Goal: Browse casually

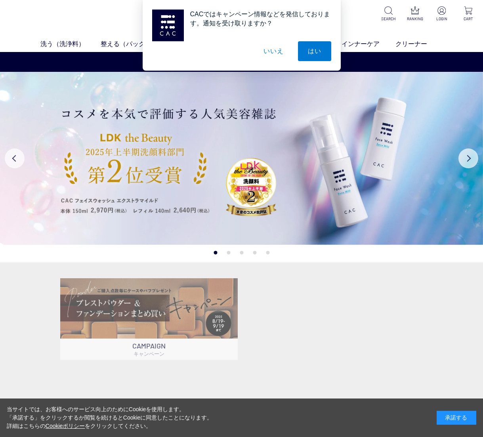
scroll to position [2, 0]
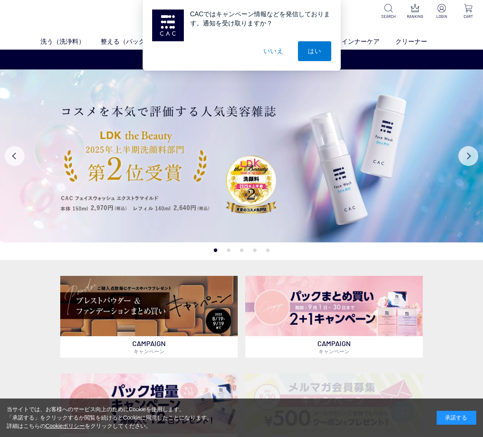
click at [272, 51] on button "いいえ" at bounding box center [274, 51] width 40 height 20
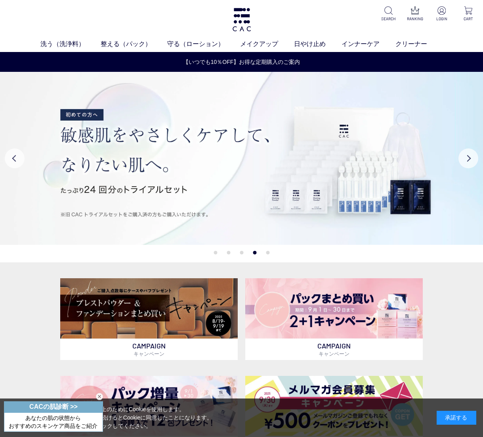
scroll to position [0, 0]
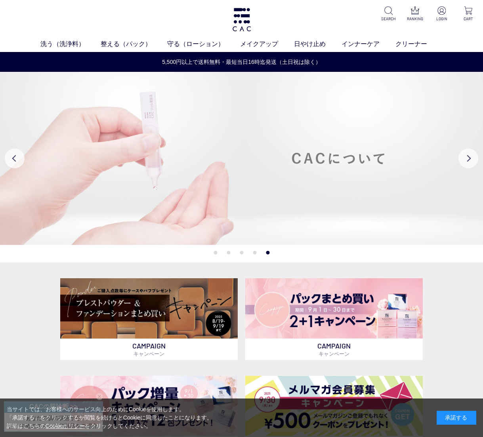
click at [353, 167] on img at bounding box center [241, 158] width 483 height 172
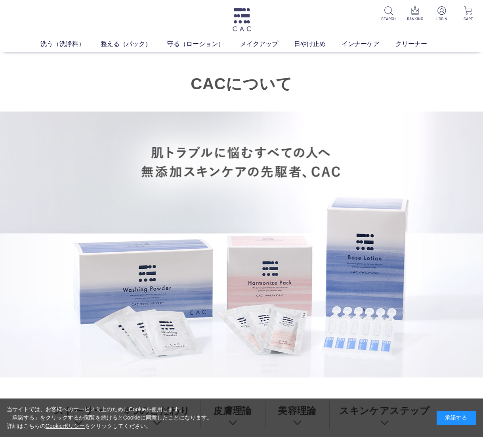
click at [245, 15] on img at bounding box center [242, 19] width 21 height 23
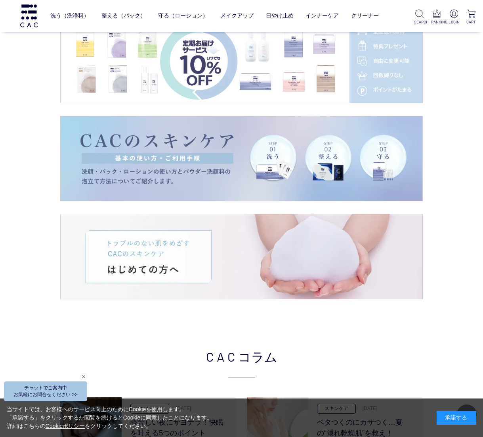
scroll to position [1227, 0]
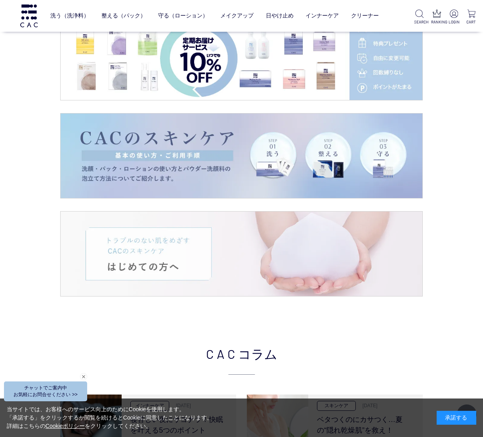
click at [287, 239] on img at bounding box center [242, 253] width 362 height 84
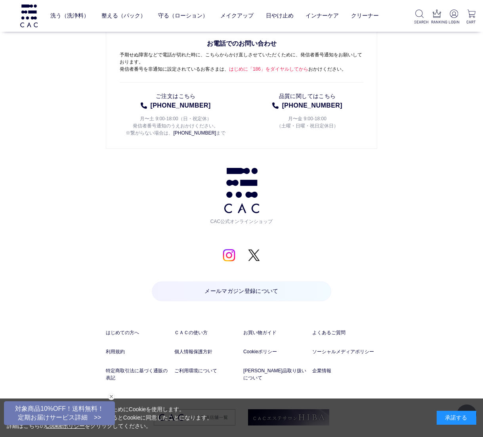
scroll to position [5713, 0]
